Goal: Transaction & Acquisition: Purchase product/service

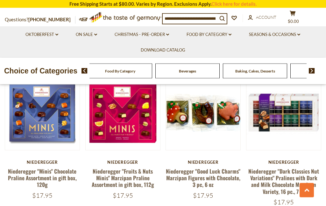
scroll to position [1051, 0]
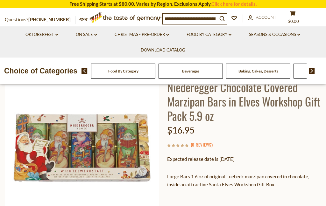
scroll to position [73, 0]
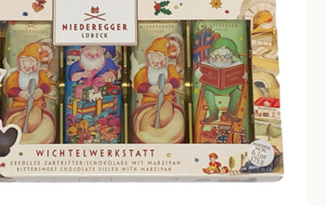
click at [91, 51] on img at bounding box center [82, 128] width 154 height 154
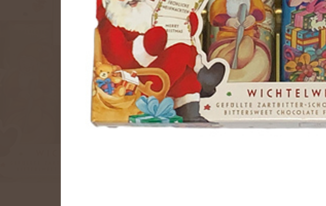
click at [89, 24] on img at bounding box center [163, 102] width 186 height 186
click at [82, 44] on img at bounding box center [163, 102] width 186 height 186
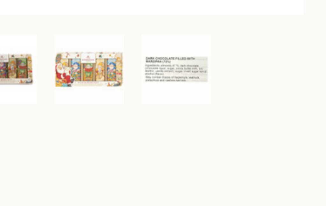
scroll to position [153, 0]
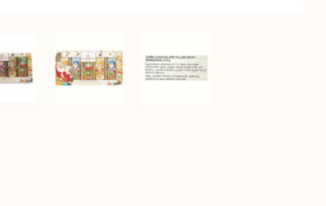
click at [100, 134] on img at bounding box center [112, 146] width 25 height 25
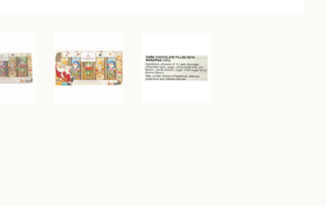
scroll to position [152, 0]
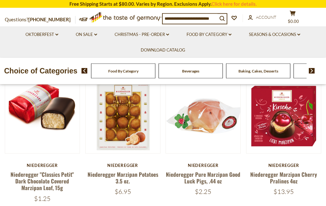
scroll to position [183, 0]
